Goal: Task Accomplishment & Management: Complete application form

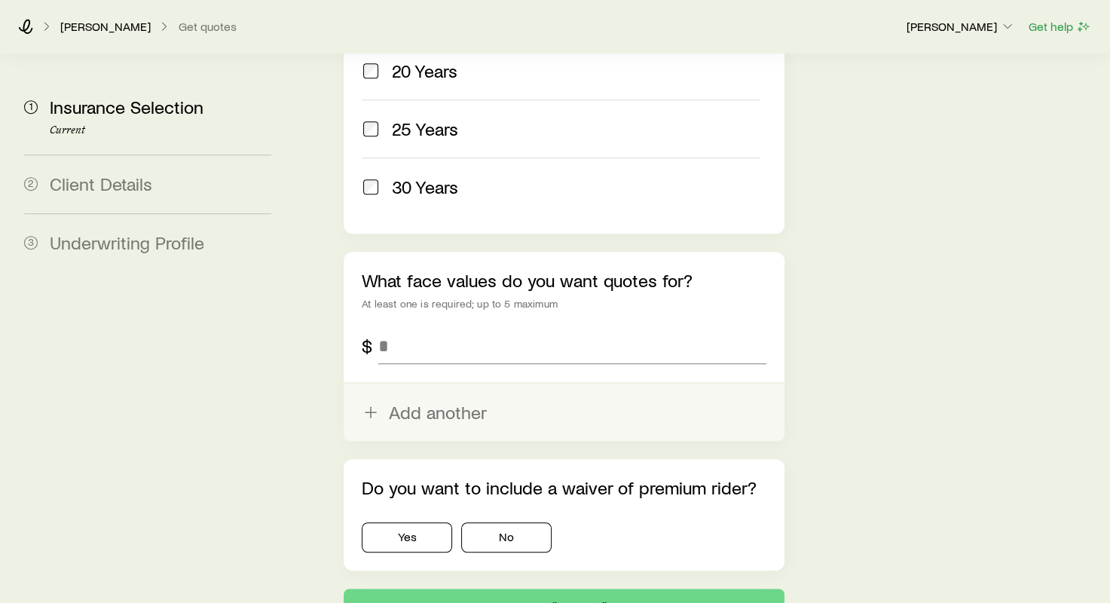
scroll to position [904, 0]
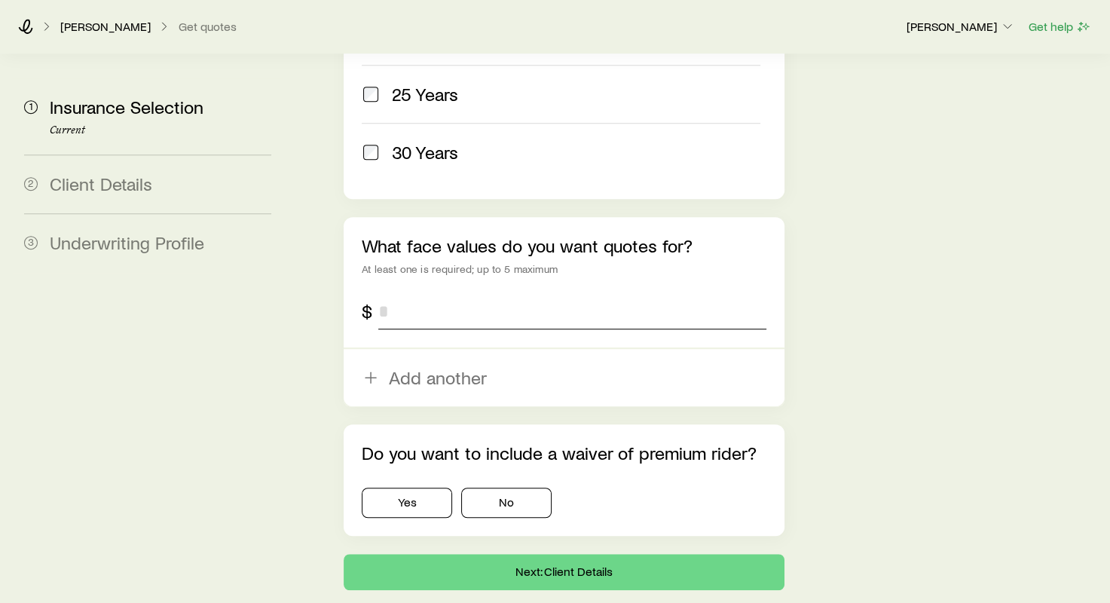
click at [395, 293] on input "tel" at bounding box center [571, 311] width 387 height 36
type input "*********"
click at [521, 487] on button "No" at bounding box center [506, 502] width 90 height 30
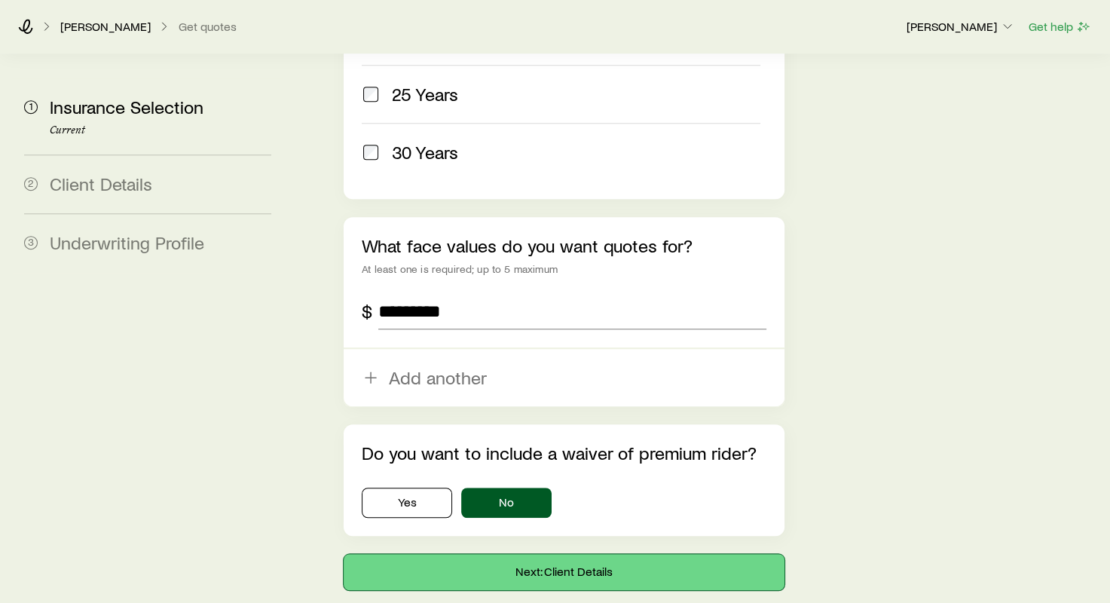
click at [562, 554] on button "Next: Client Details" at bounding box center [564, 572] width 440 height 36
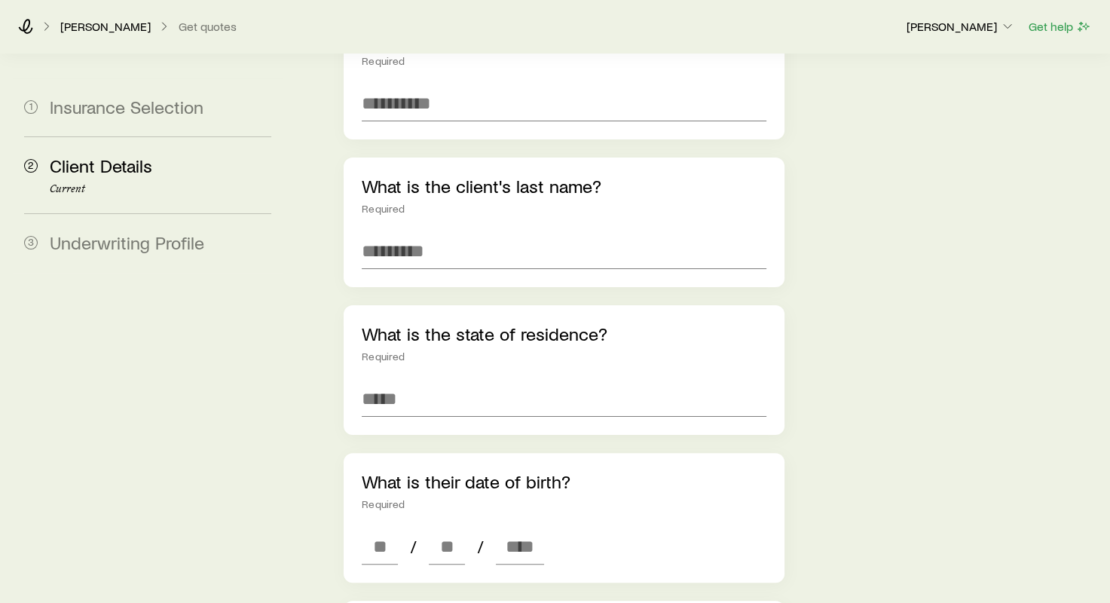
scroll to position [75, 0]
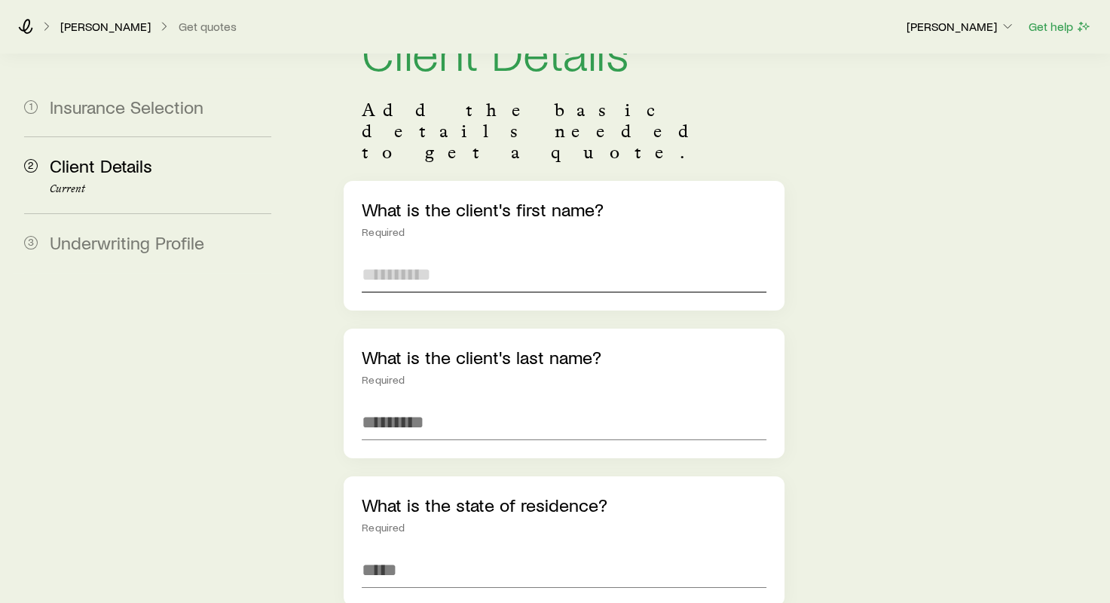
drag, startPoint x: 393, startPoint y: 235, endPoint x: 380, endPoint y: 227, distance: 15.9
click at [392, 256] on input "text" at bounding box center [564, 274] width 404 height 36
type input "*******"
click at [384, 404] on input "text" at bounding box center [564, 422] width 404 height 36
type input "****"
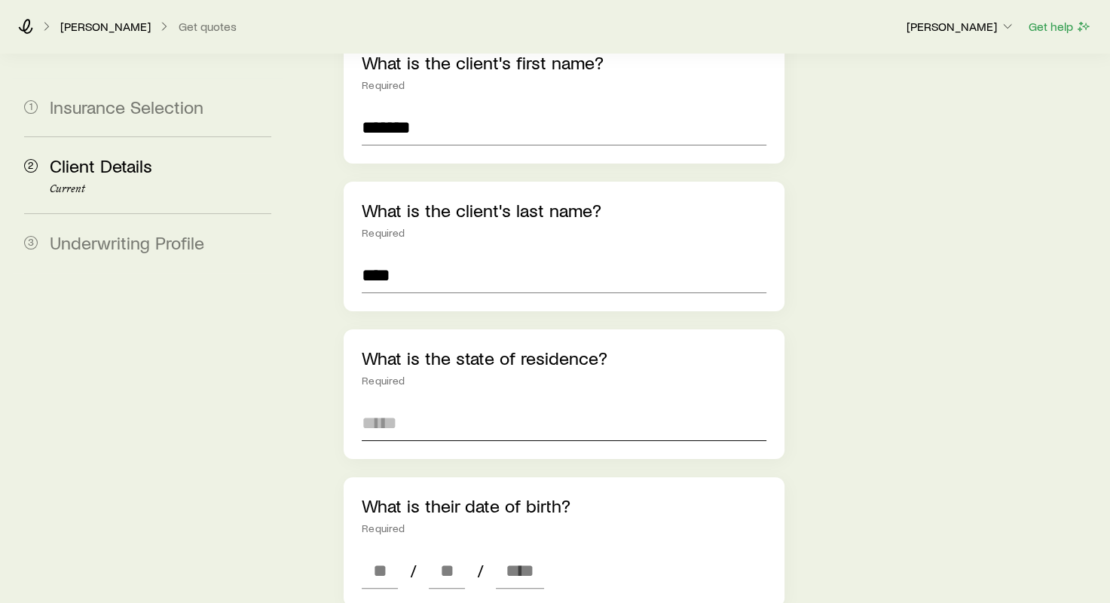
scroll to position [226, 0]
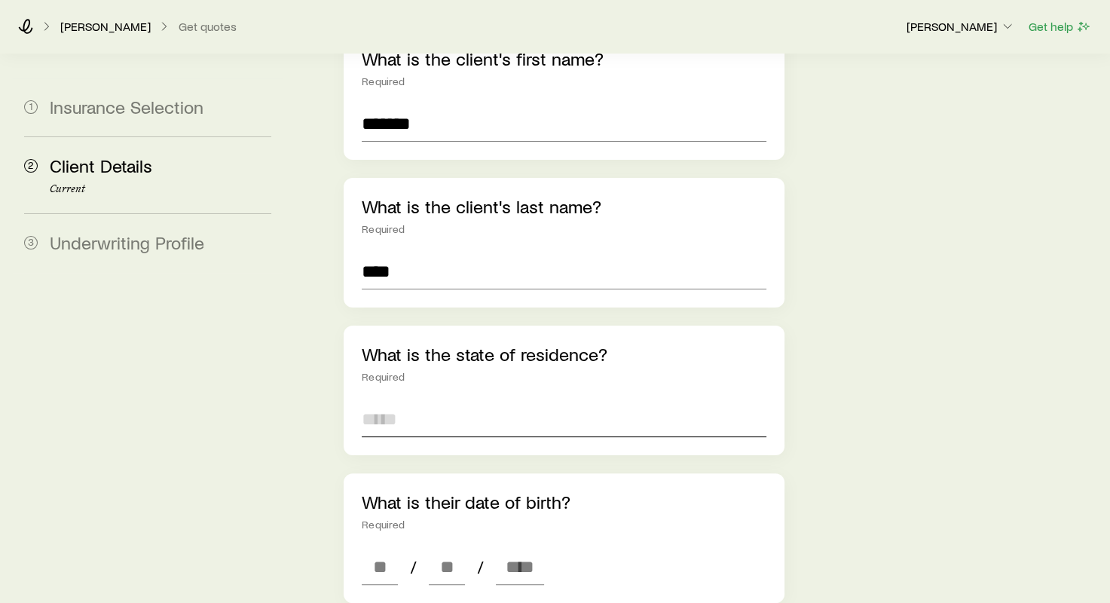
drag, startPoint x: 476, startPoint y: 377, endPoint x: 464, endPoint y: 376, distance: 12.1
click at [470, 401] on input at bounding box center [564, 419] width 404 height 36
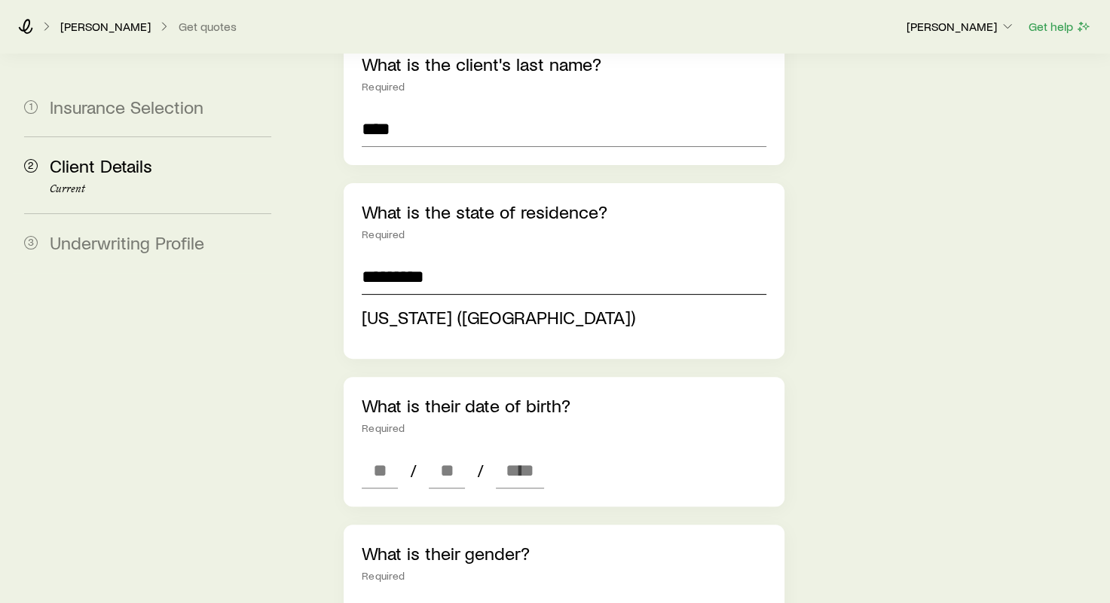
scroll to position [377, 0]
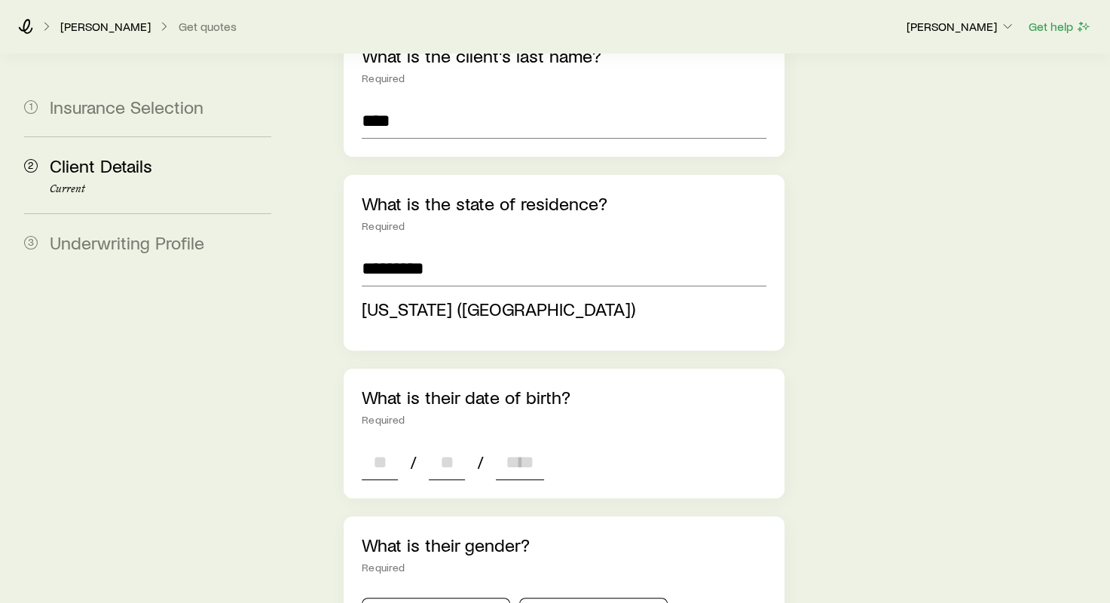
type input "**********"
click at [370, 416] on div "**********" at bounding box center [564, 528] width 440 height 1299
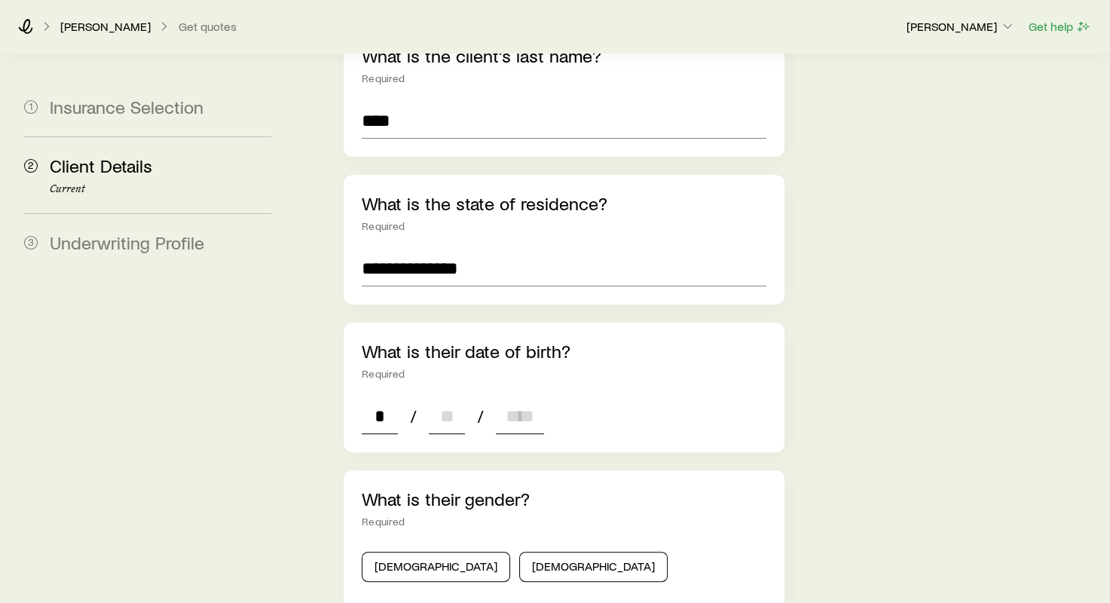
type input "**"
type input "****"
type input "*"
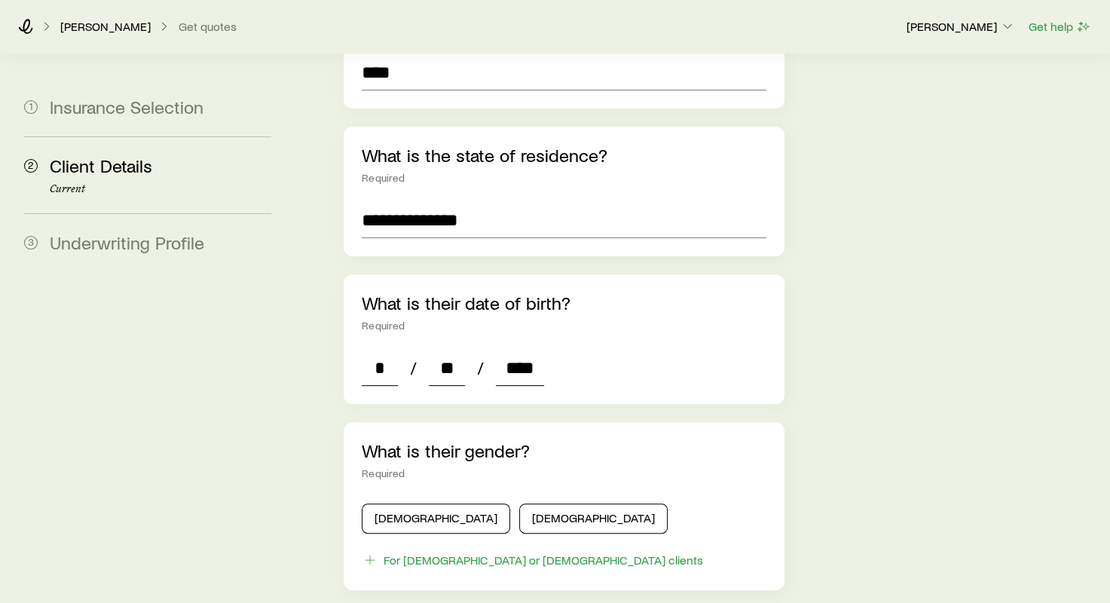
scroll to position [452, 0]
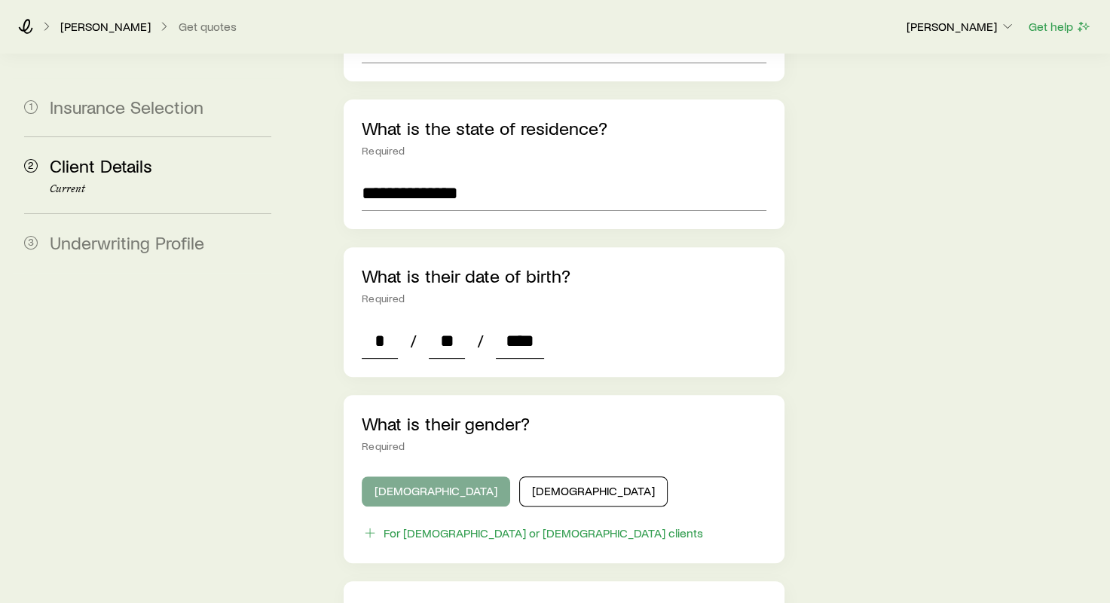
type input "****"
click at [398, 476] on button "Male" at bounding box center [436, 491] width 148 height 30
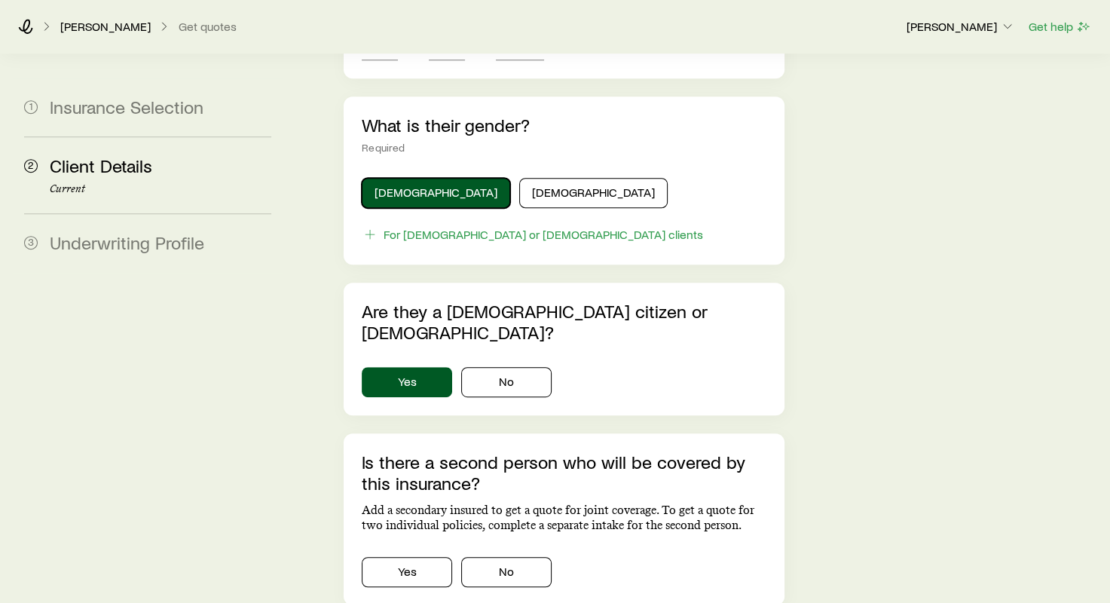
scroll to position [753, 0]
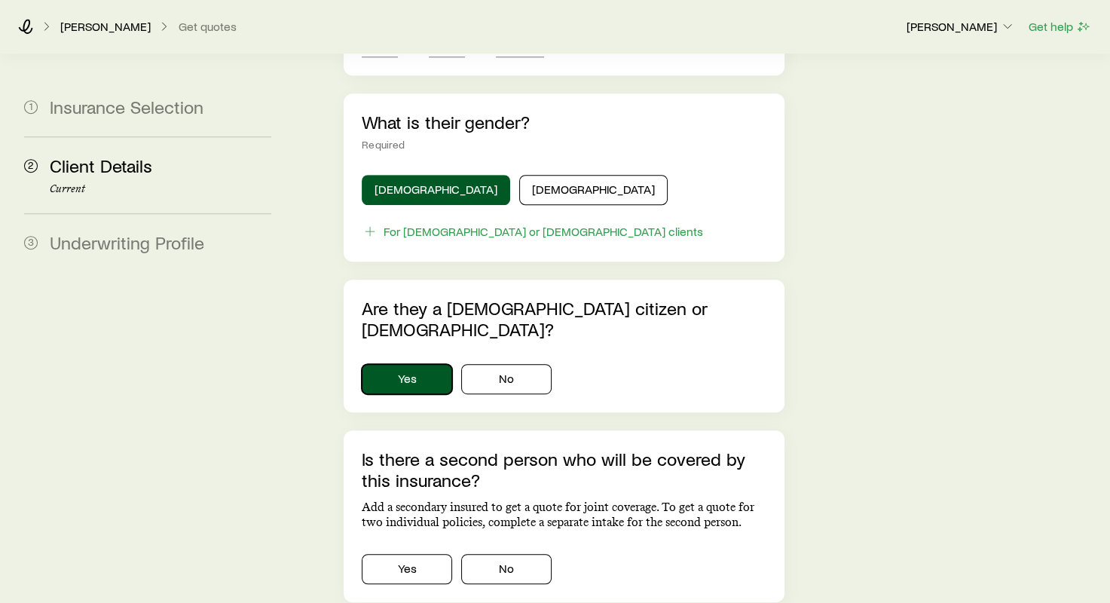
click at [414, 364] on button "Yes" at bounding box center [407, 379] width 90 height 30
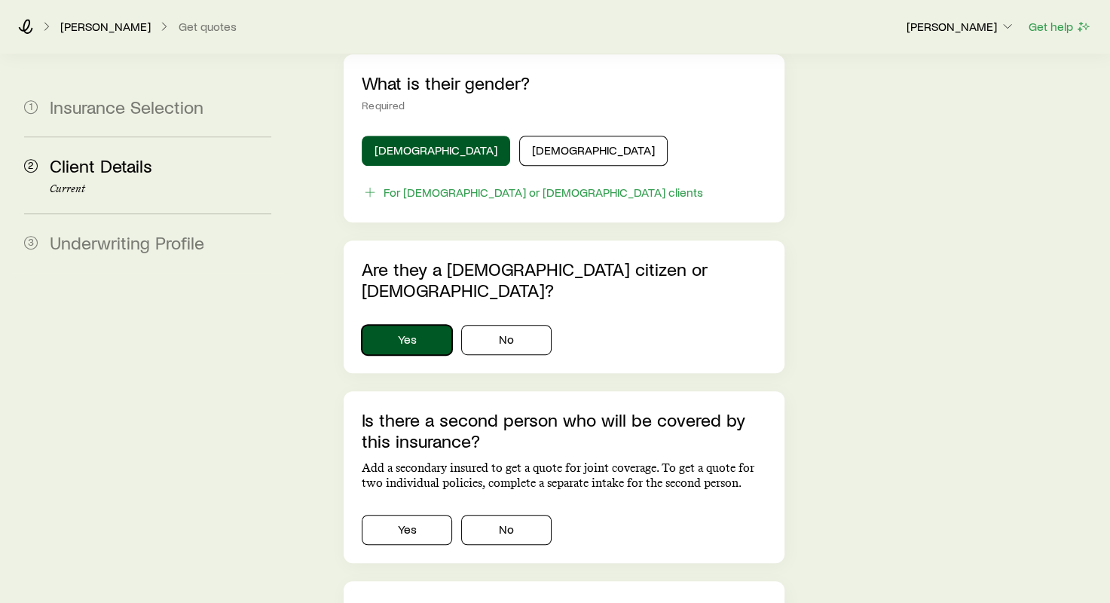
scroll to position [829, 0]
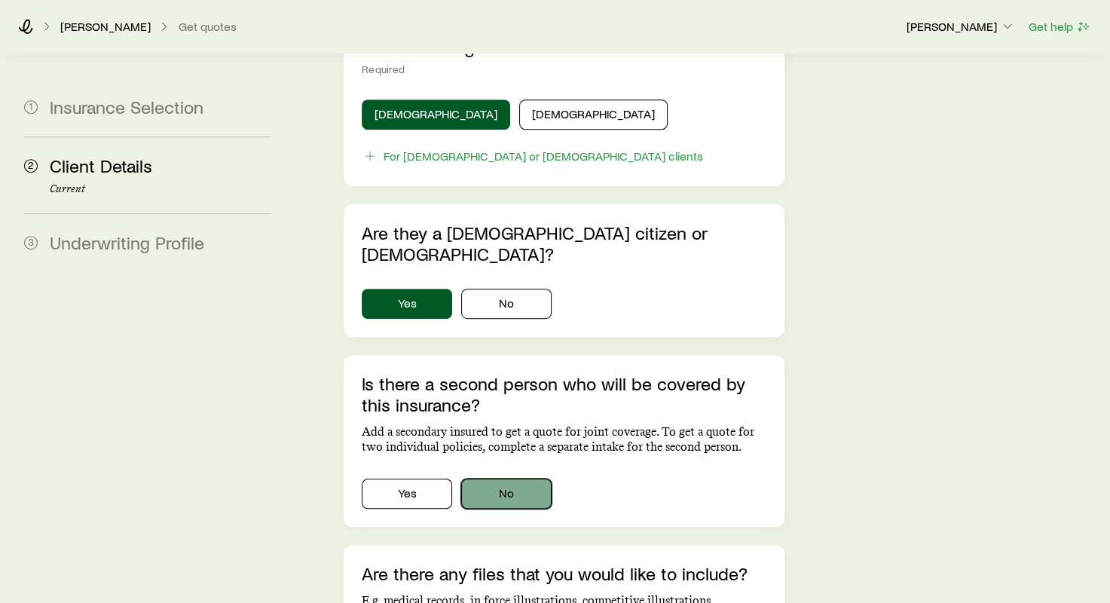
click at [514, 478] on button "No" at bounding box center [506, 493] width 90 height 30
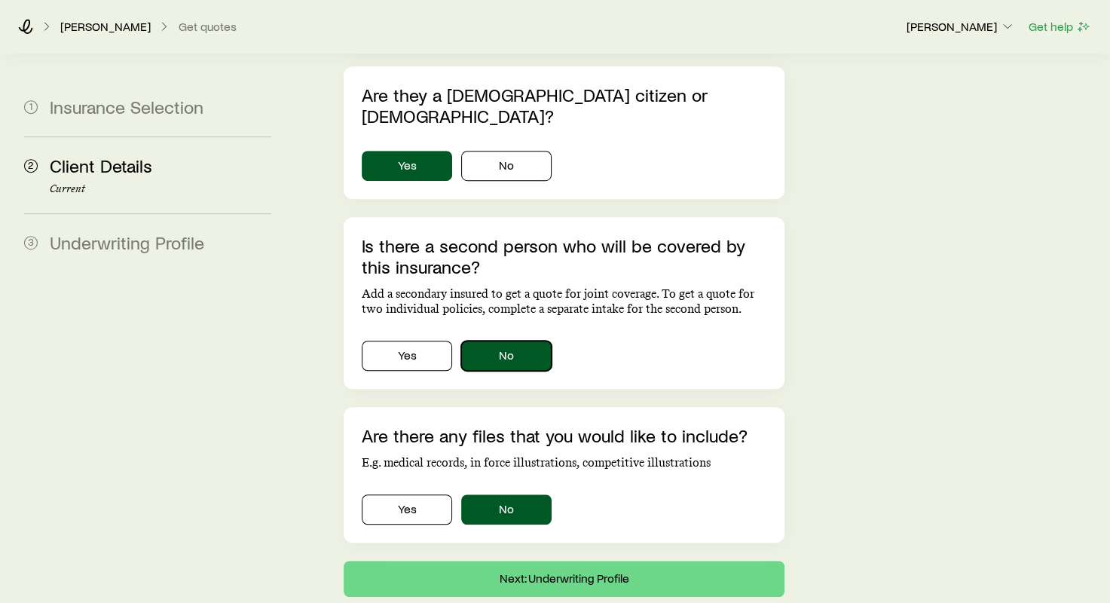
scroll to position [979, 0]
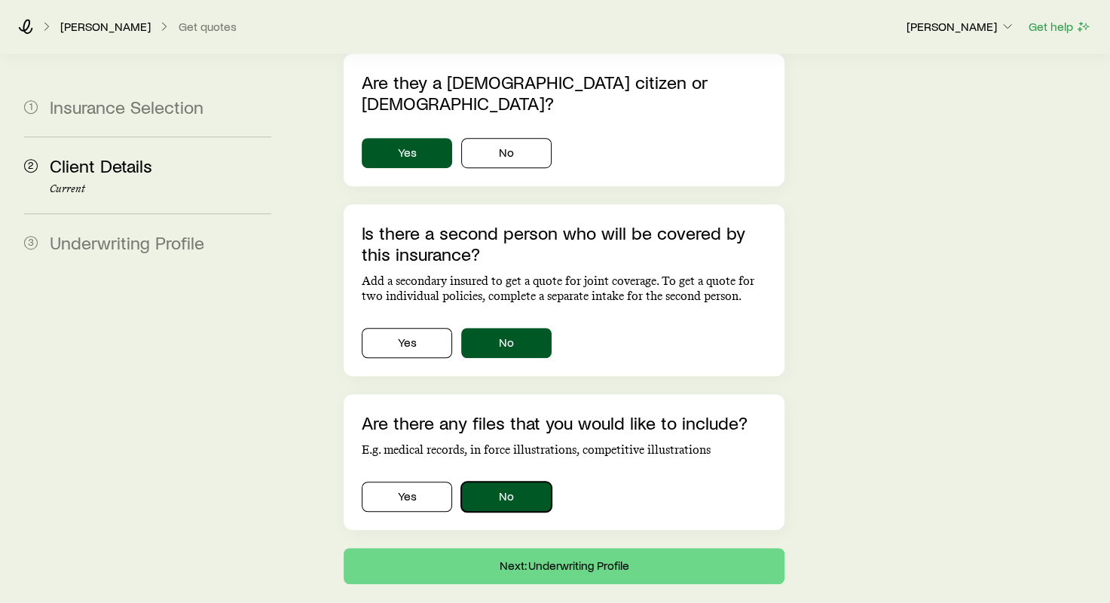
drag, startPoint x: 509, startPoint y: 429, endPoint x: 512, endPoint y: 422, distance: 8.1
click at [512, 481] on button "No" at bounding box center [506, 496] width 90 height 30
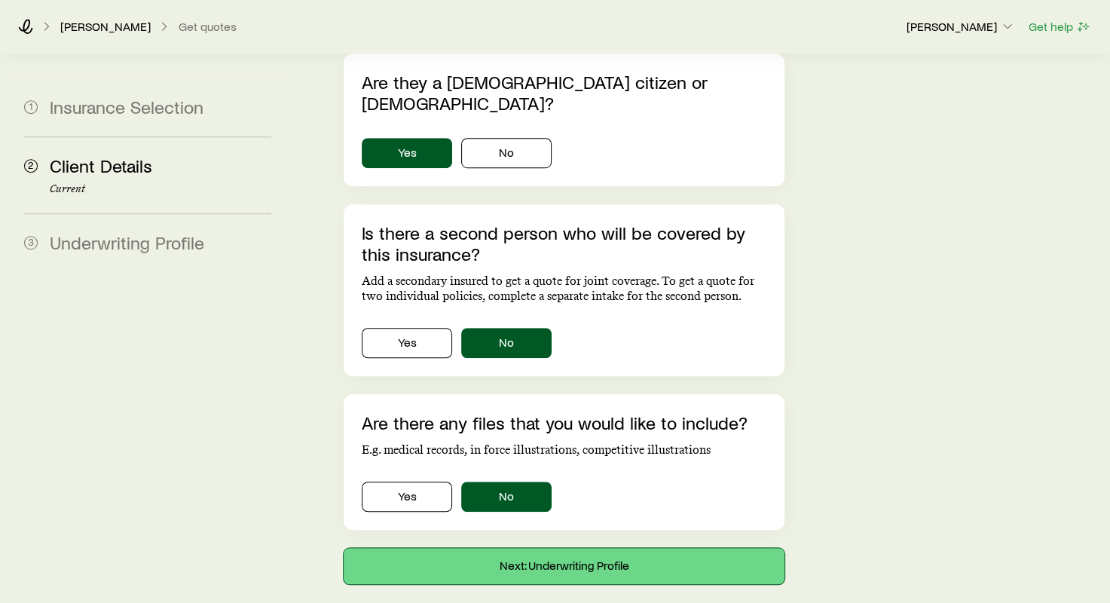
click at [546, 548] on button "Next: Underwriting Profile" at bounding box center [564, 566] width 440 height 36
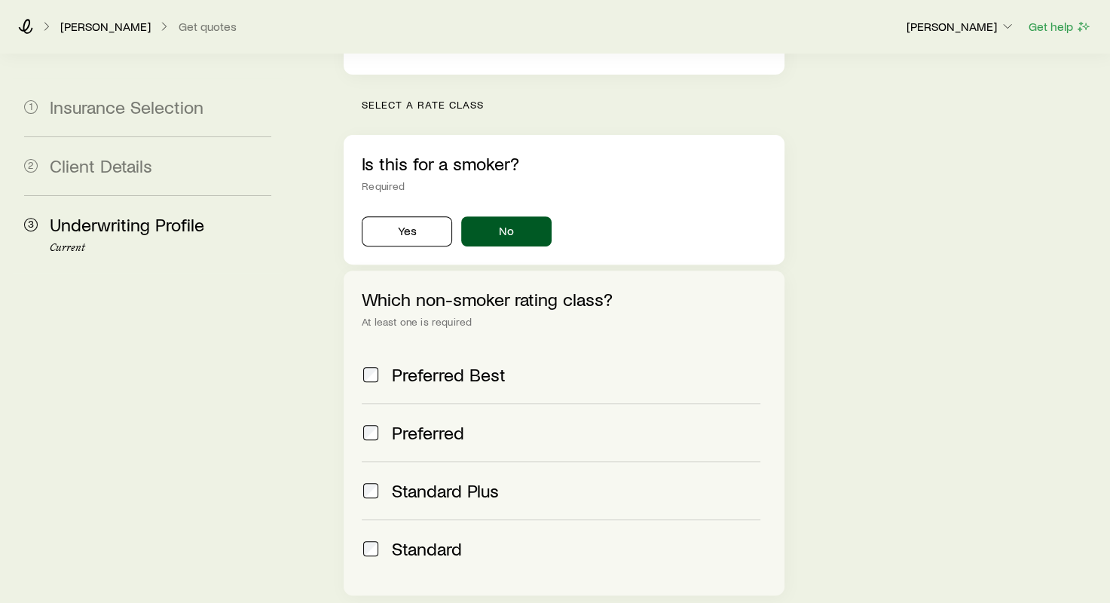
scroll to position [527, 0]
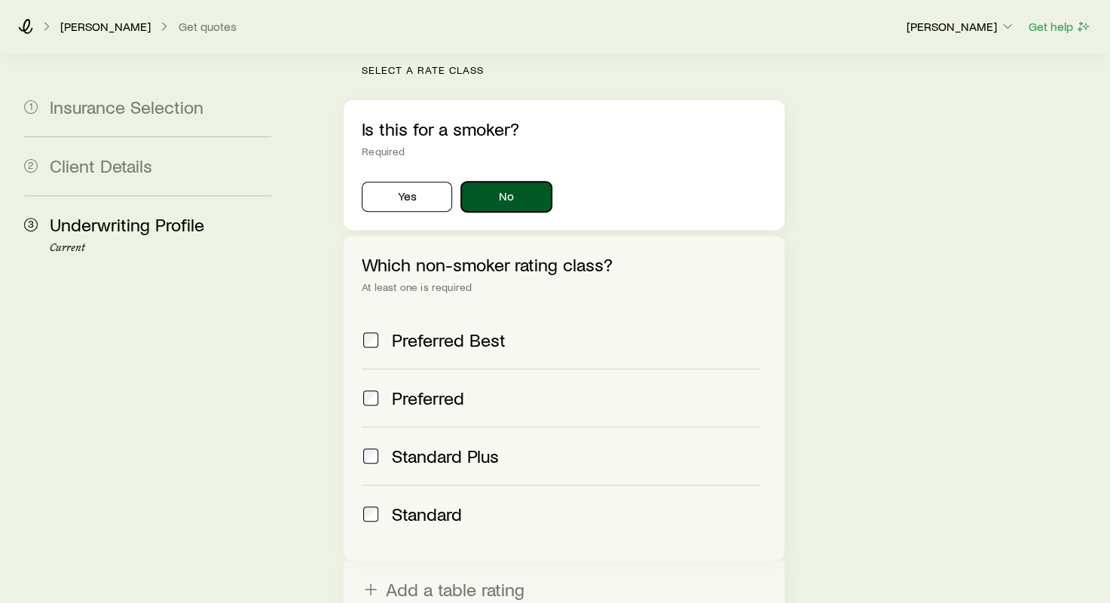
click at [509, 182] on button "No" at bounding box center [506, 197] width 90 height 30
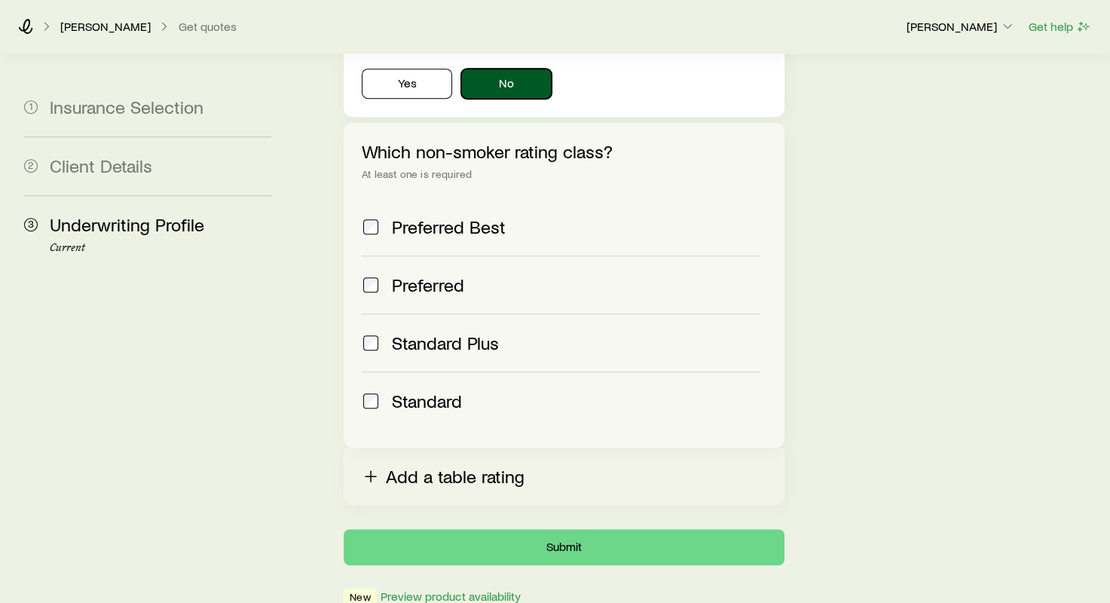
scroll to position [661, 0]
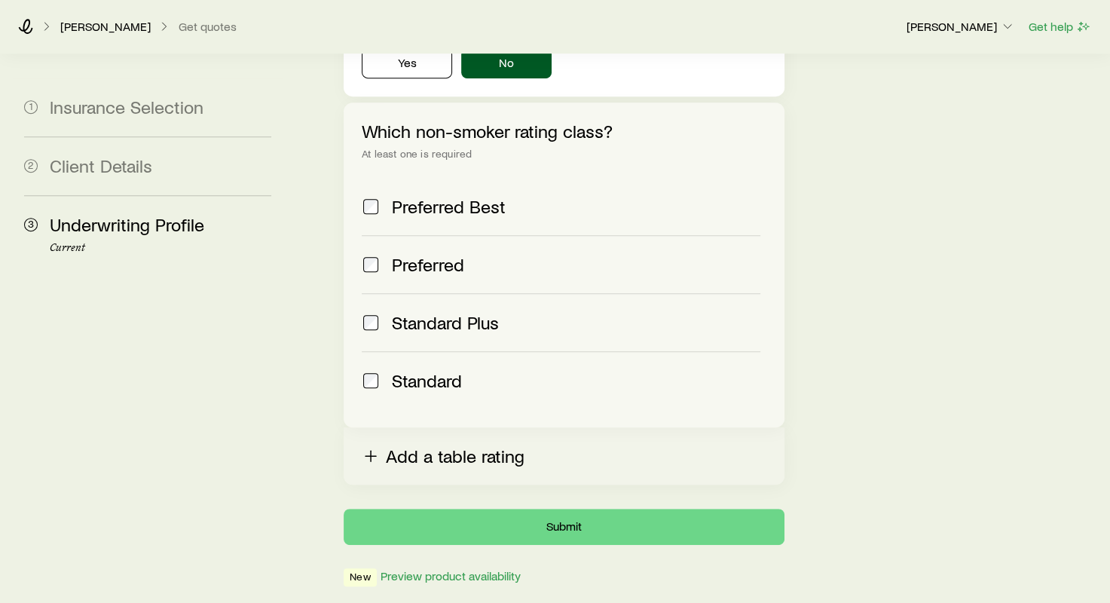
click at [408, 427] on button "Add a table rating" at bounding box center [564, 455] width 440 height 57
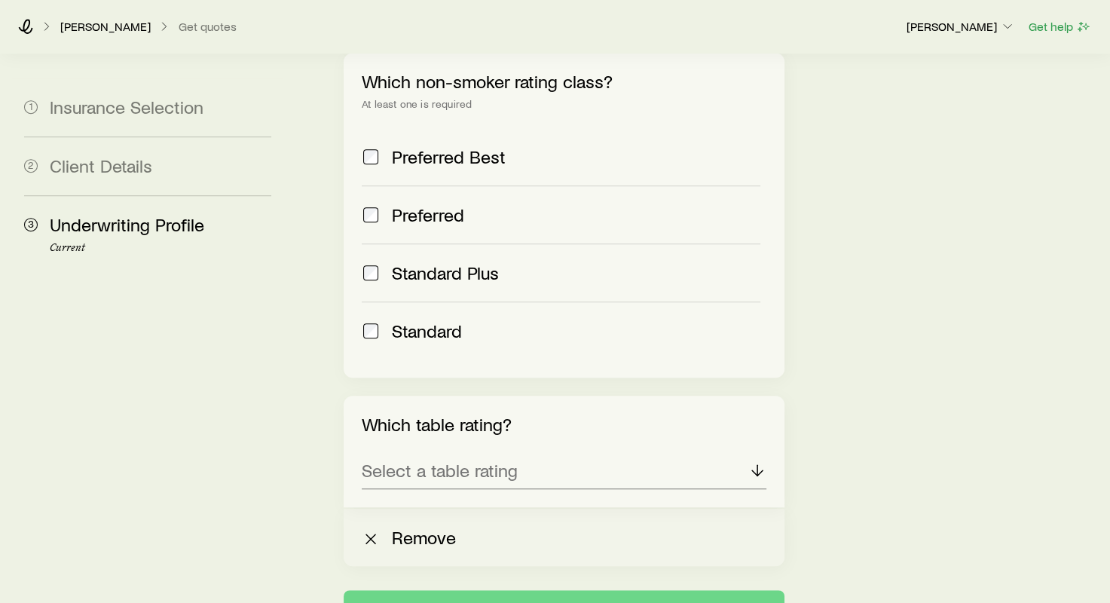
scroll to position [736, 0]
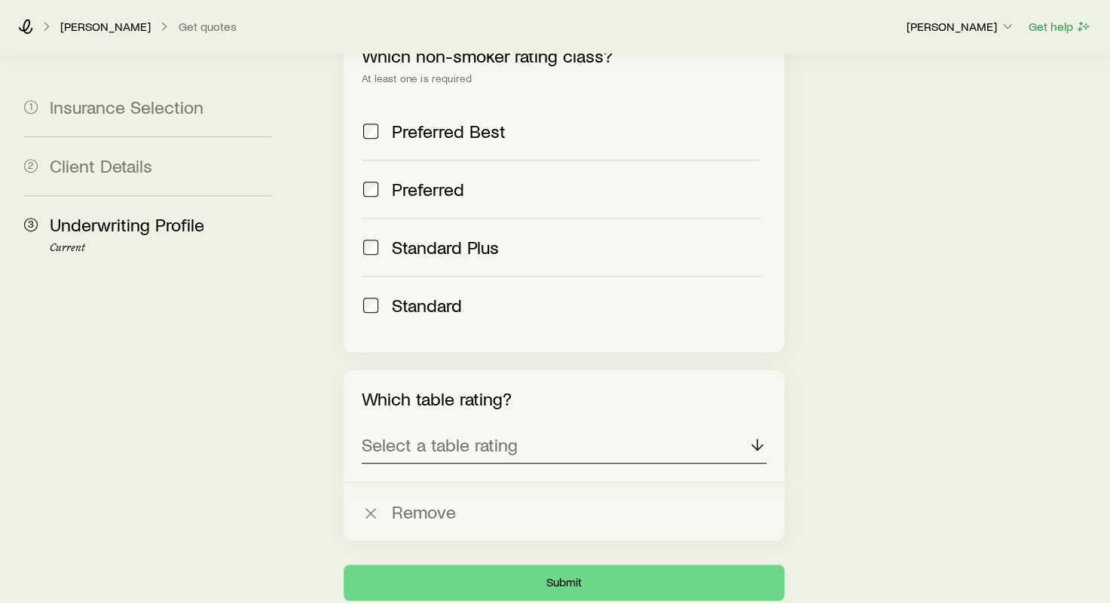
click at [755, 435] on icon at bounding box center [757, 444] width 18 height 18
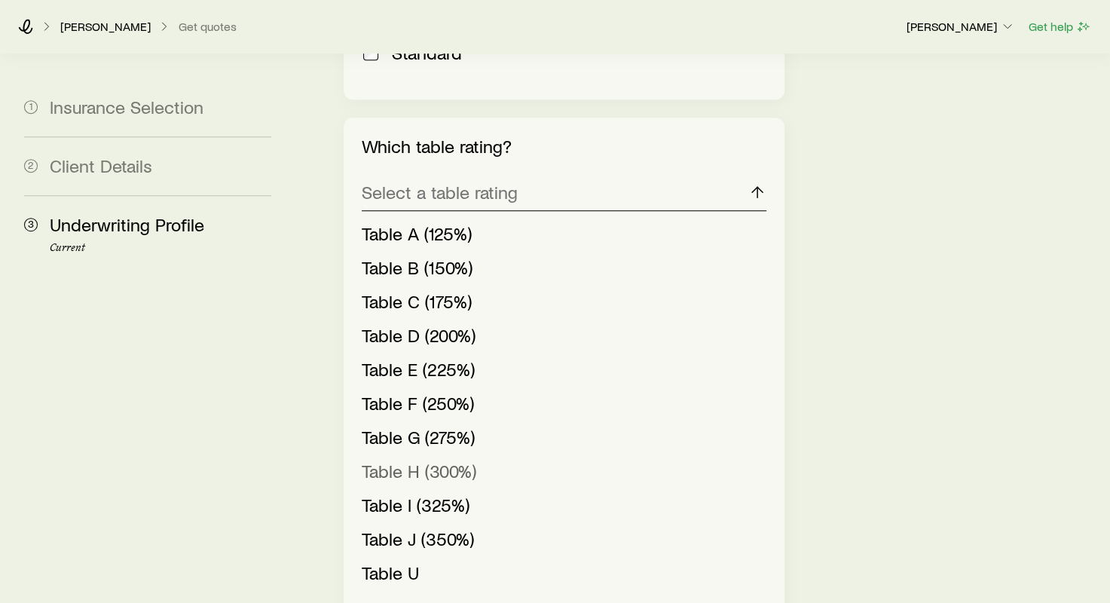
scroll to position [962, 0]
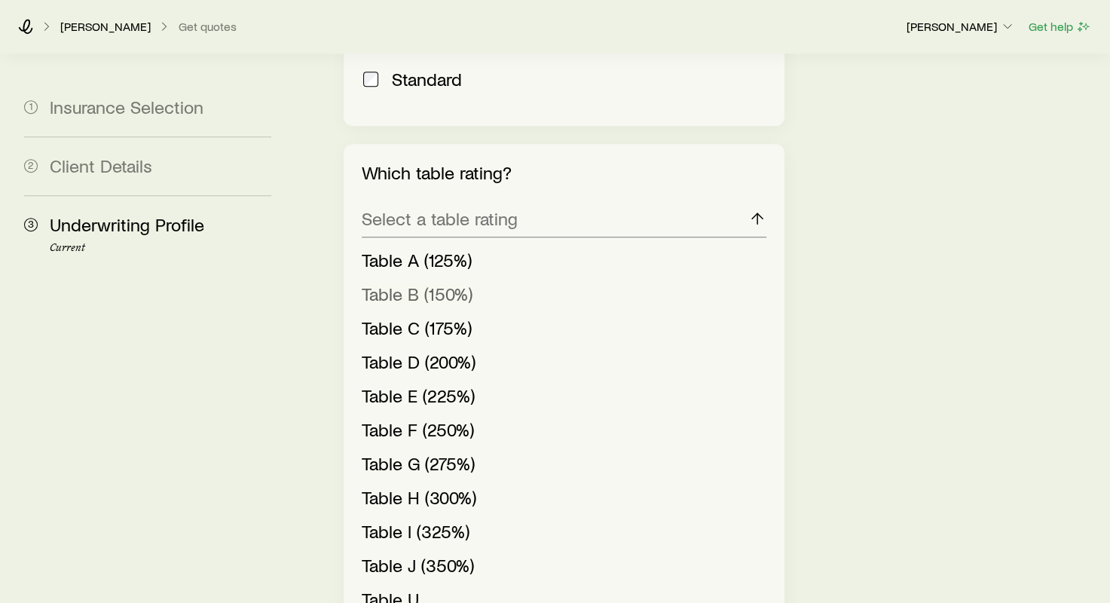
click at [387, 283] on span "Table B (150%)" at bounding box center [417, 294] width 111 height 22
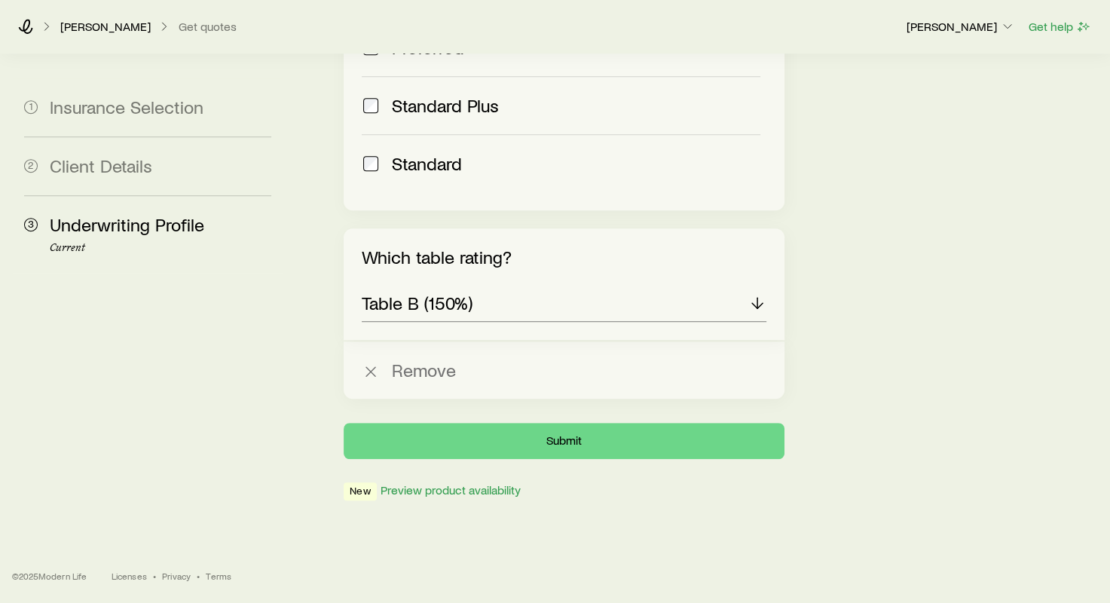
scroll to position [793, 0]
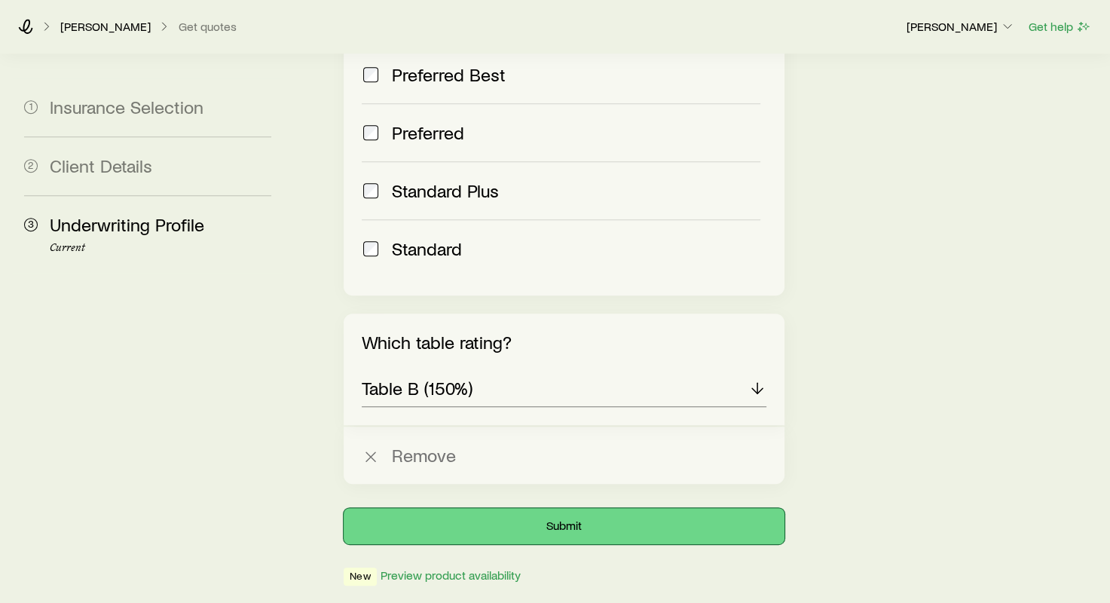
click at [564, 508] on button "Submit" at bounding box center [564, 526] width 440 height 36
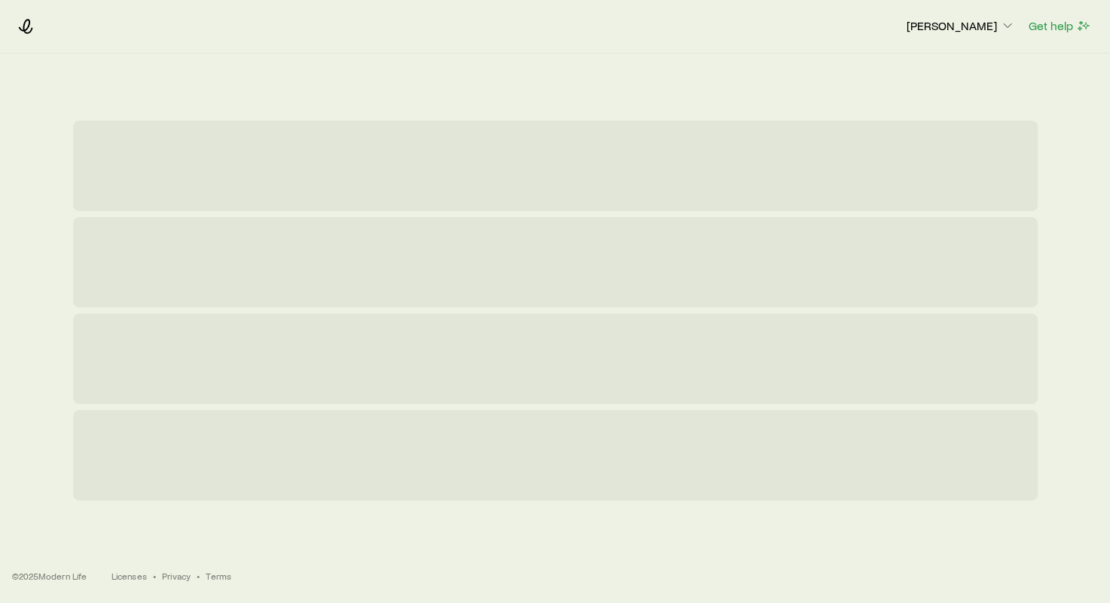
scroll to position [0, 0]
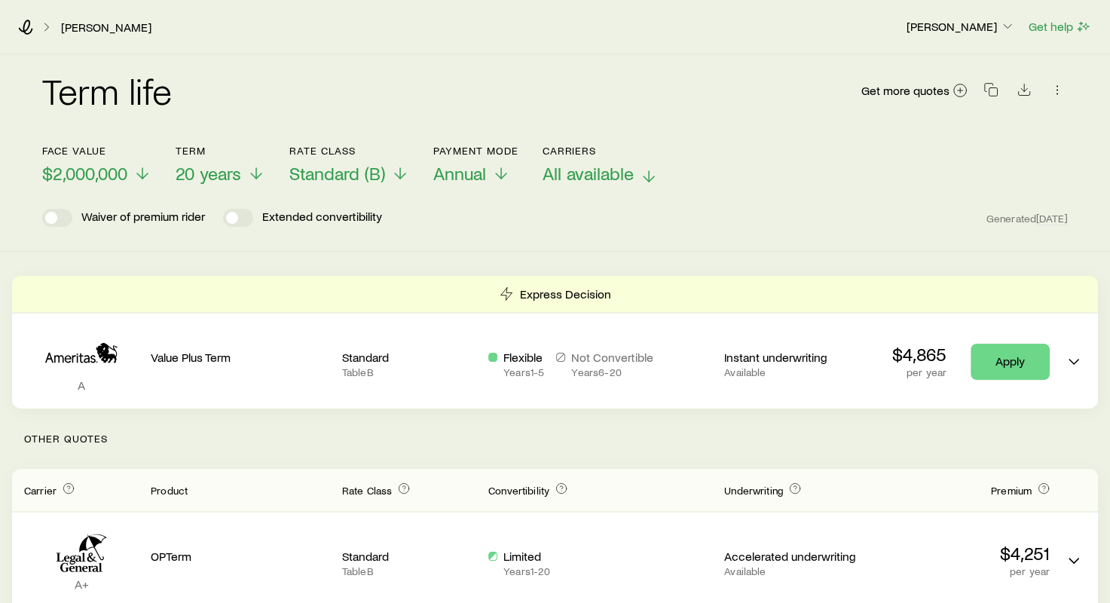
click at [647, 175] on icon at bounding box center [649, 176] width 18 height 18
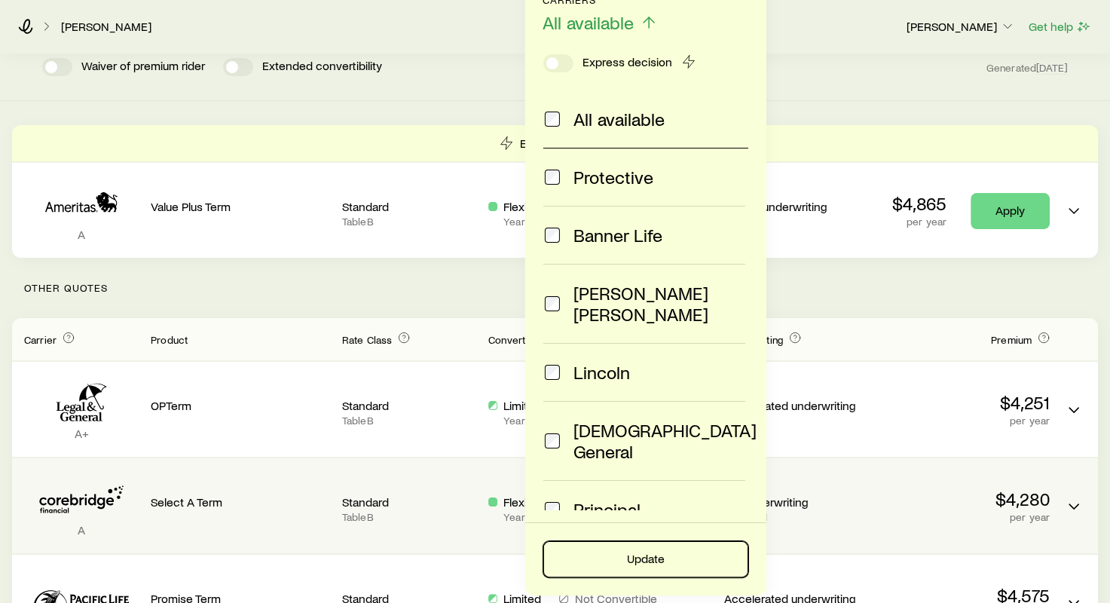
click at [630, 551] on button "Update" at bounding box center [645, 559] width 205 height 36
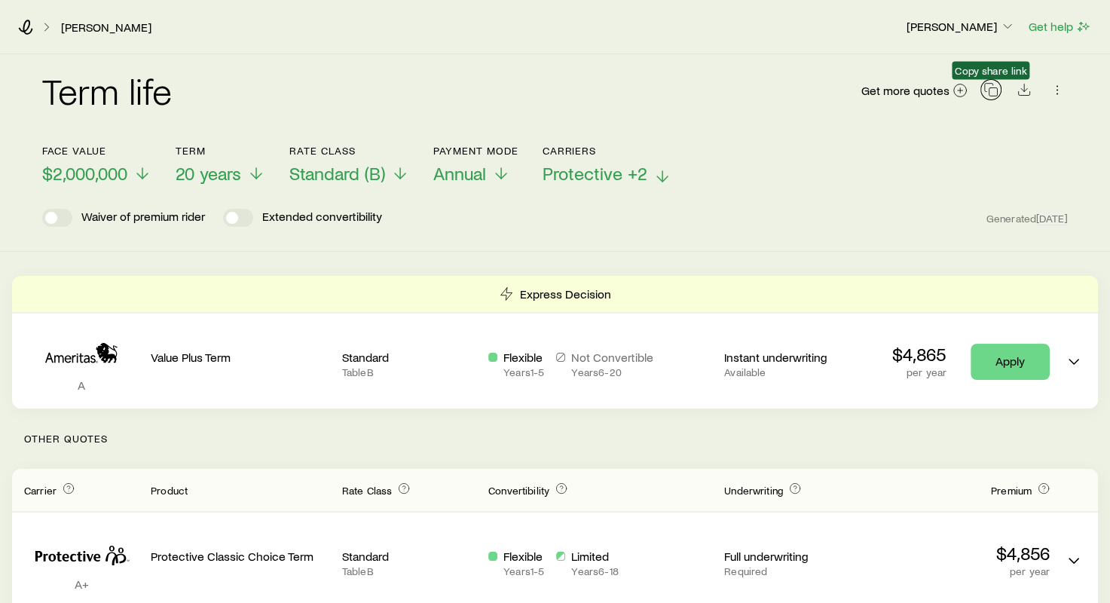
click at [991, 90] on icon "button" at bounding box center [990, 89] width 15 height 15
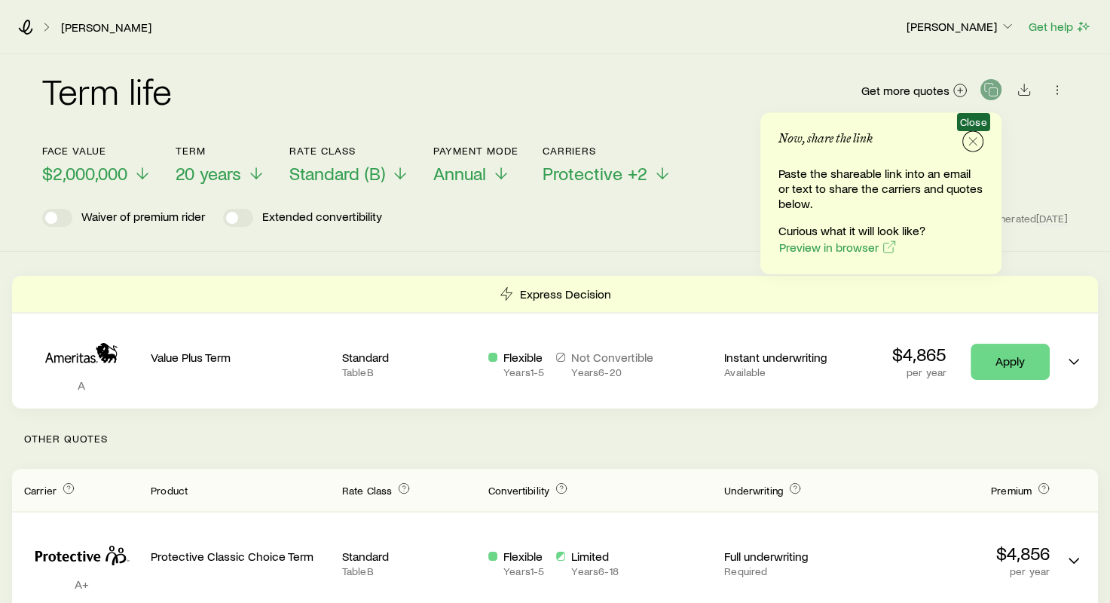
click at [970, 140] on icon "button" at bounding box center [972, 141] width 15 height 15
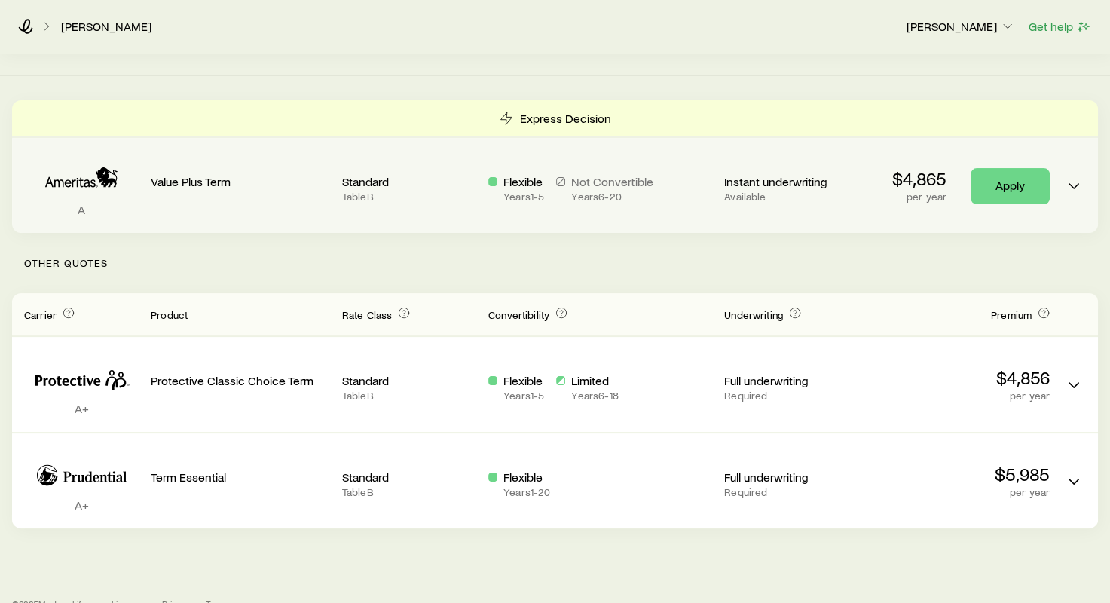
scroll to position [203, 0]
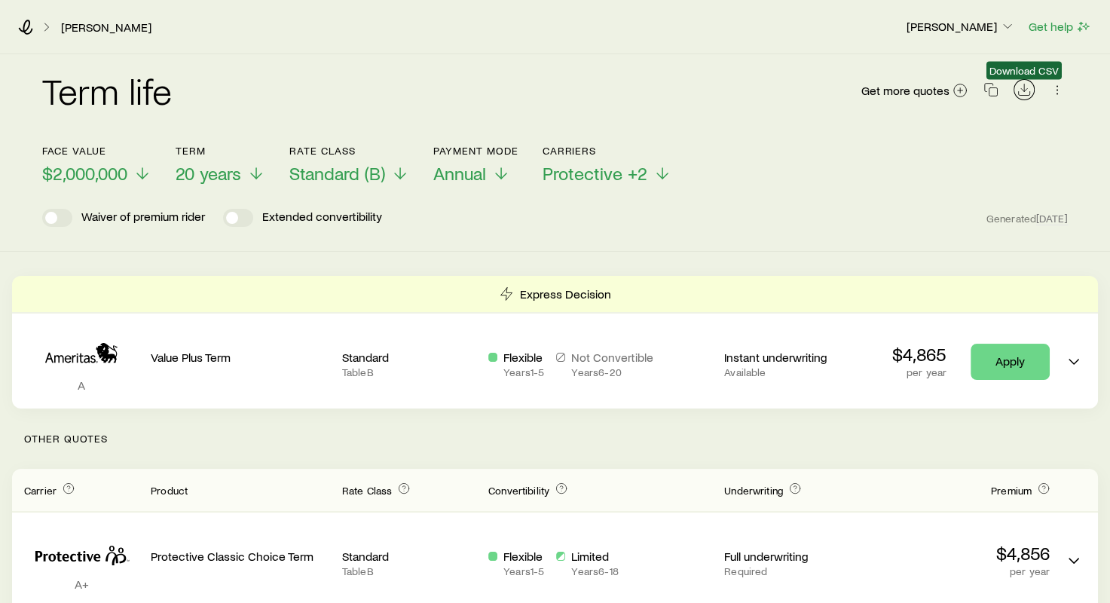
click at [1026, 90] on icon "Download CSV" at bounding box center [1023, 89] width 15 height 15
